Goal: Complete application form

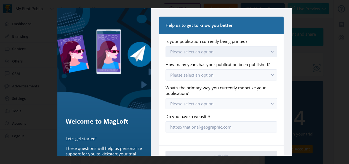
click at [205, 53] on span "Please select an option" at bounding box center [191, 52] width 43 height 6
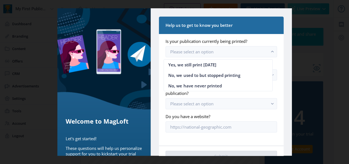
click at [325, 58] on div at bounding box center [174, 82] width 349 height 164
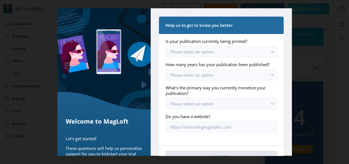
scroll to position [23, 0]
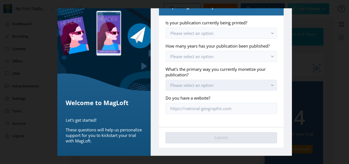
click at [187, 86] on span "Please select an option" at bounding box center [191, 85] width 43 height 6
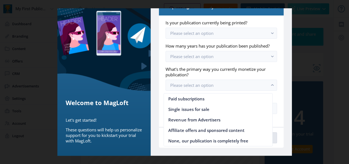
click at [299, 100] on div at bounding box center [174, 82] width 349 height 164
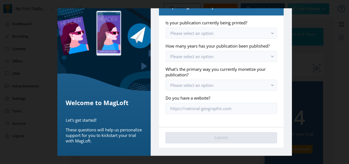
scroll to position [0, 0]
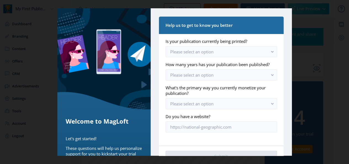
click at [306, 47] on div at bounding box center [174, 82] width 349 height 164
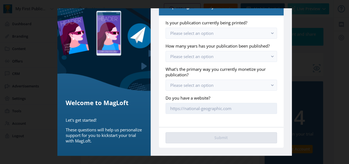
click at [198, 111] on input "Do you have a website?" at bounding box center [220, 108] width 111 height 11
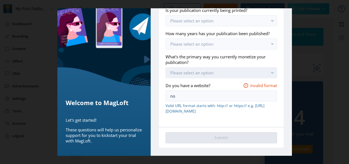
click at [197, 70] on span "Please select an option" at bounding box center [191, 73] width 43 height 6
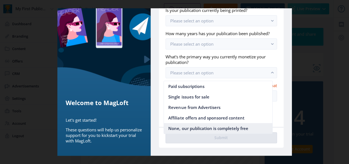
click at [231, 127] on span "None, our publication is completely free" at bounding box center [208, 128] width 80 height 7
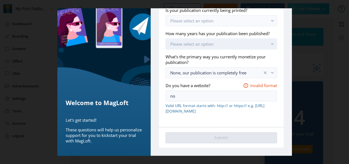
click at [206, 45] on span "Please select an option" at bounding box center [191, 44] width 43 height 6
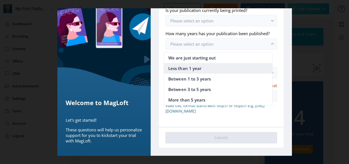
click at [205, 66] on nb-option "Less than 1 year" at bounding box center [218, 68] width 108 height 10
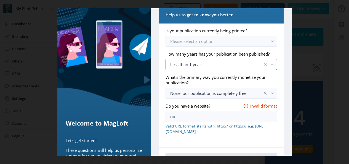
scroll to position [0, 0]
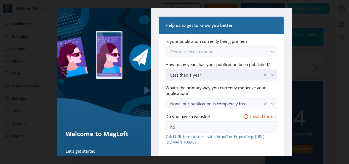
click at [202, 78] on div "Less than 1 year" at bounding box center [216, 74] width 92 height 7
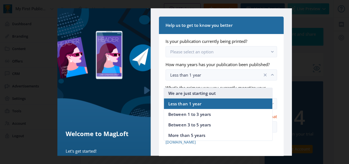
click at [196, 92] on span "We are just starting out" at bounding box center [191, 93] width 47 height 7
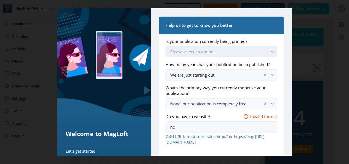
click at [191, 49] on span "Please select an option" at bounding box center [191, 52] width 43 height 6
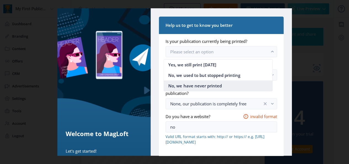
click at [199, 86] on span "No, we have never printed" at bounding box center [194, 85] width 53 height 7
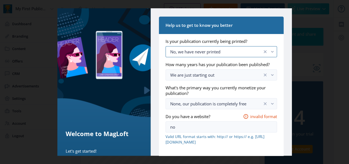
scroll to position [35, 0]
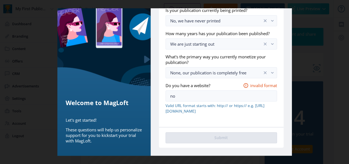
click at [200, 113] on span "Valid URL format starts with: http:// or https:// e.g. [URL][DOMAIN_NAME]" at bounding box center [220, 108] width 111 height 11
click at [196, 97] on input "no" at bounding box center [220, 95] width 111 height 11
type input "n"
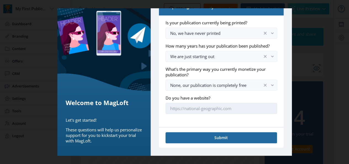
scroll to position [23, 0]
click at [220, 146] on nb-card-footer "Submit" at bounding box center [221, 136] width 124 height 21
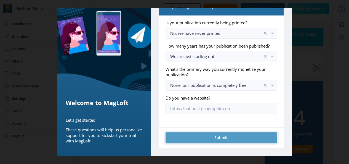
click at [212, 140] on button "Submit" at bounding box center [220, 137] width 111 height 11
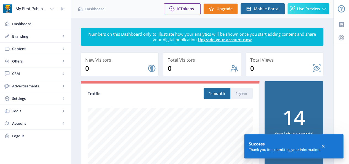
click at [325, 146] on icon at bounding box center [323, 146] width 6 height 6
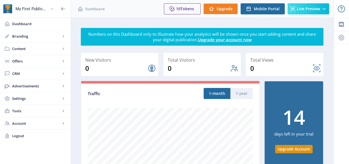
click at [18, 9] on div "My First Publication" at bounding box center [31, 9] width 32 height 12
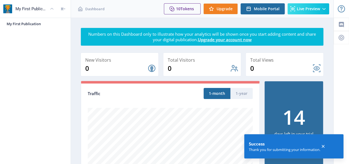
click at [25, 15] on app-side-bar-header "My First Publication" at bounding box center [35, 9] width 71 height 18
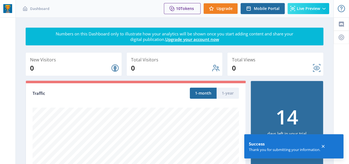
scroll to position [0, 0]
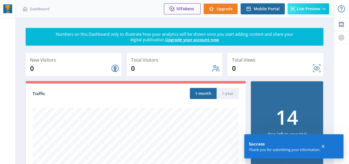
click at [325, 146] on icon at bounding box center [323, 146] width 6 height 6
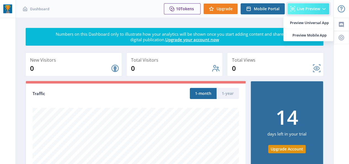
click at [300, 12] on button "Live Preview" at bounding box center [308, 8] width 42 height 11
